Goal: Check status: Check status

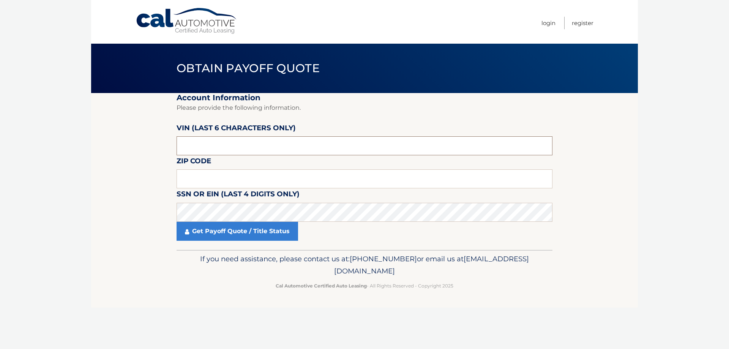
click at [192, 142] on input "text" at bounding box center [365, 145] width 376 height 19
type input "535870"
type input "12477"
click at [218, 235] on link "Get Payoff Quote / Title Status" at bounding box center [237, 231] width 121 height 19
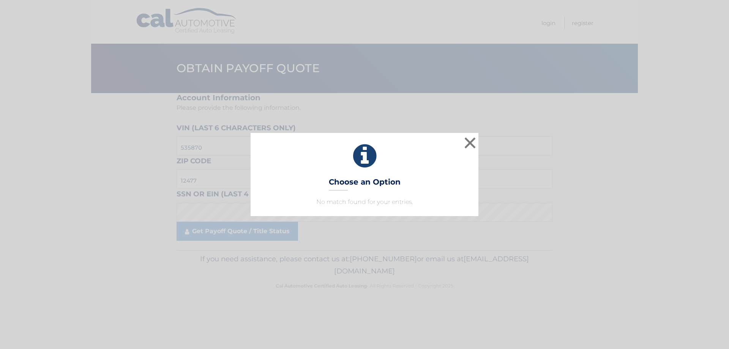
click at [208, 232] on div "× Choose an Option No match found for your entries. This is what you see on sec…" at bounding box center [364, 174] width 729 height 349
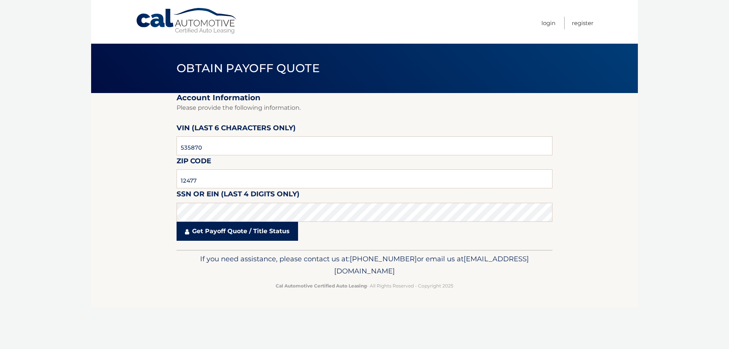
click at [213, 237] on link "Get Payoff Quote / Title Status" at bounding box center [237, 231] width 121 height 19
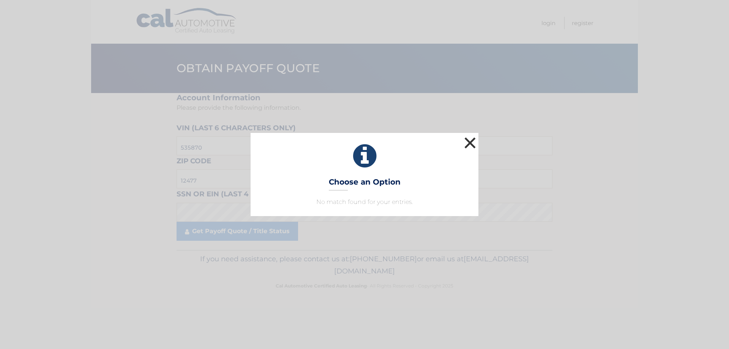
click at [474, 145] on button "×" at bounding box center [469, 142] width 15 height 15
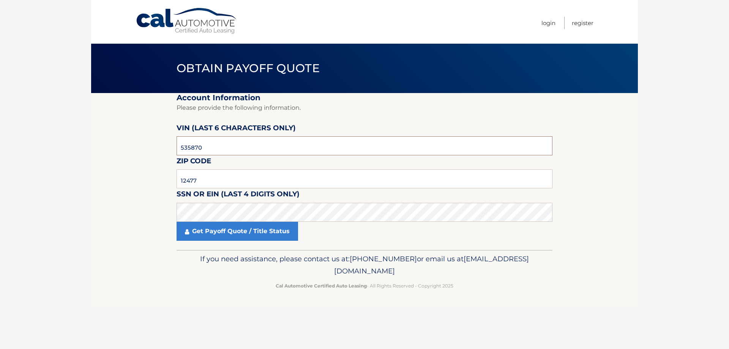
click at [194, 142] on input "535870" at bounding box center [365, 145] width 376 height 19
click at [194, 143] on input "535870" at bounding box center [365, 145] width 376 height 19
type input "n70925"
click at [212, 233] on link "Get Payoff Quote / Title Status" at bounding box center [237, 231] width 121 height 19
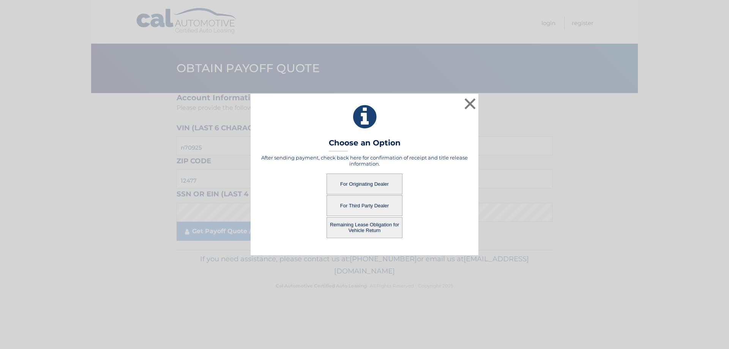
click at [353, 183] on button "For Originating Dealer" at bounding box center [364, 183] width 76 height 21
click at [356, 183] on button "For Originating Dealer" at bounding box center [364, 183] width 76 height 21
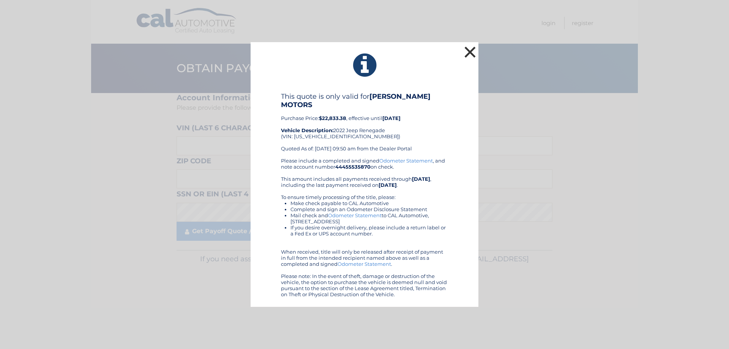
click at [468, 57] on button "×" at bounding box center [469, 51] width 15 height 15
